Goal: Go to known website: Access a specific website the user already knows

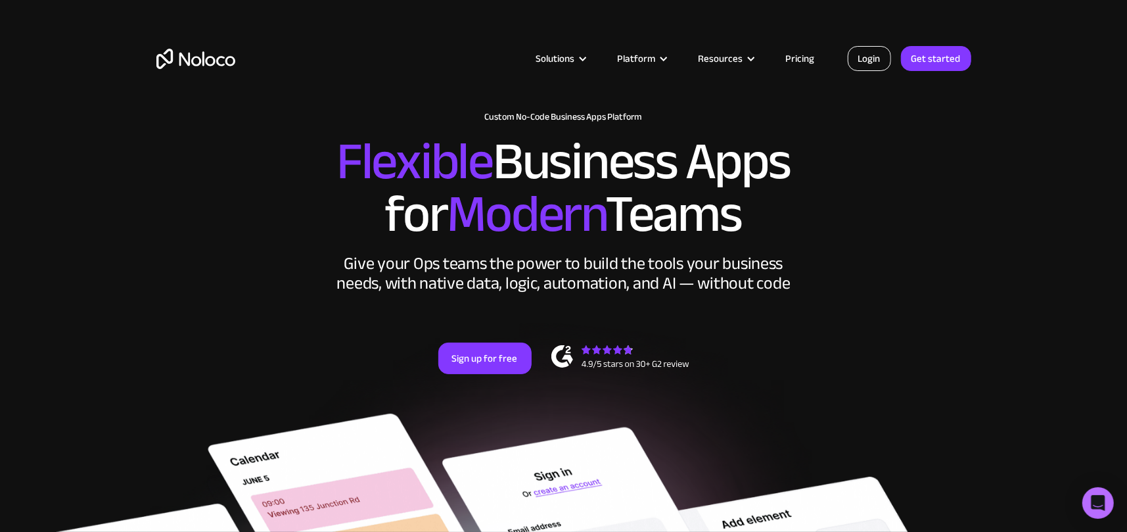
click at [869, 64] on link "Login" at bounding box center [869, 58] width 43 height 25
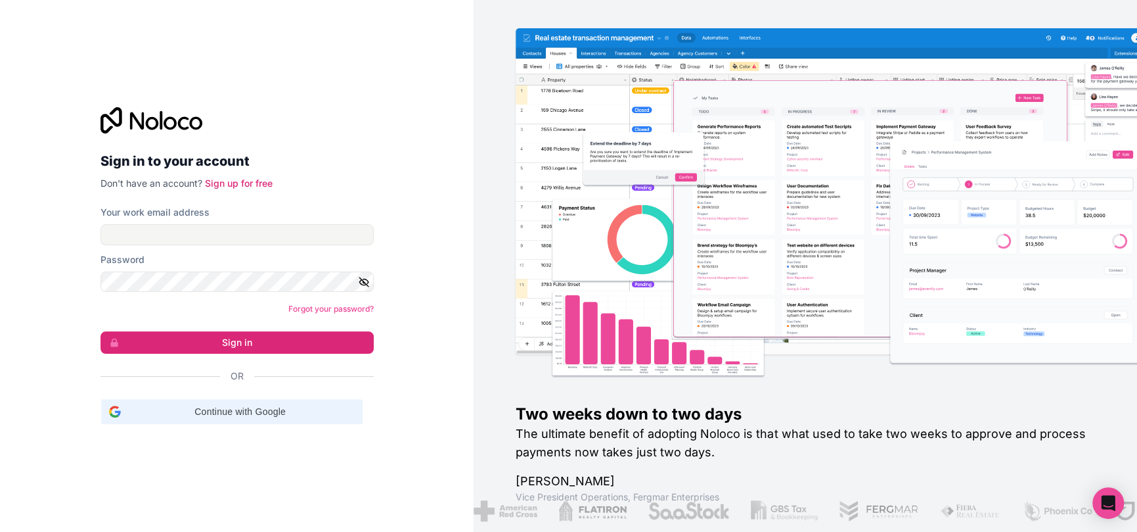
click at [267, 413] on span "Continue with Google" at bounding box center [240, 412] width 229 height 14
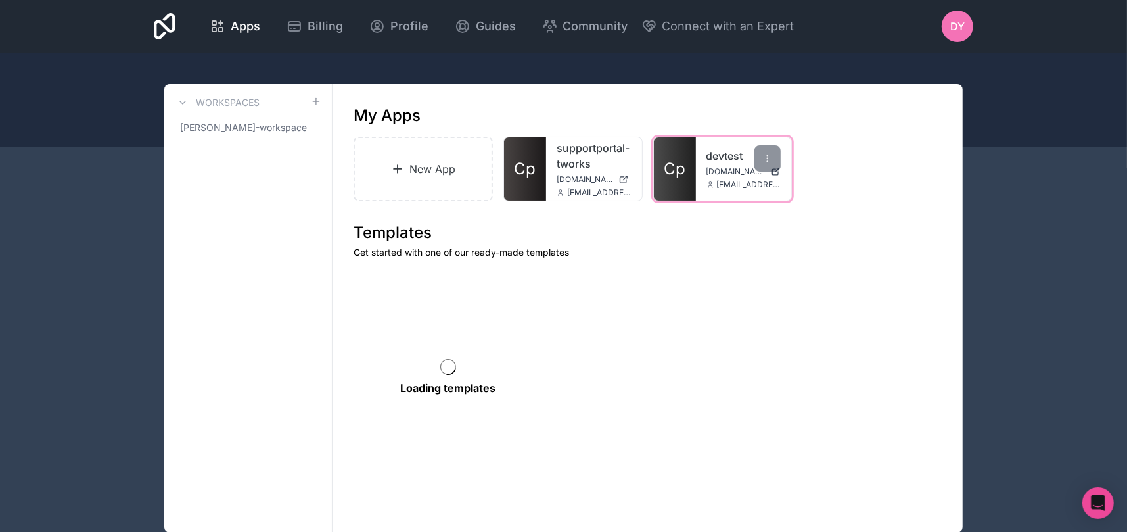
click at [677, 187] on link "Cp" at bounding box center [675, 168] width 42 height 63
